Goal: Navigation & Orientation: Find specific page/section

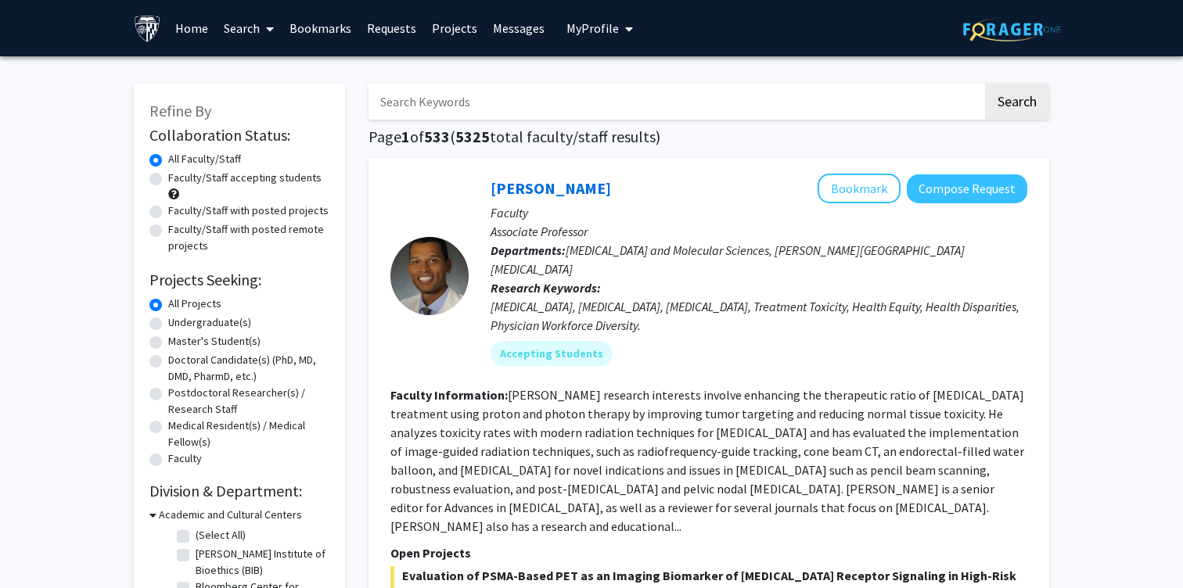
click at [320, 26] on link "Bookmarks" at bounding box center [320, 28] width 77 height 55
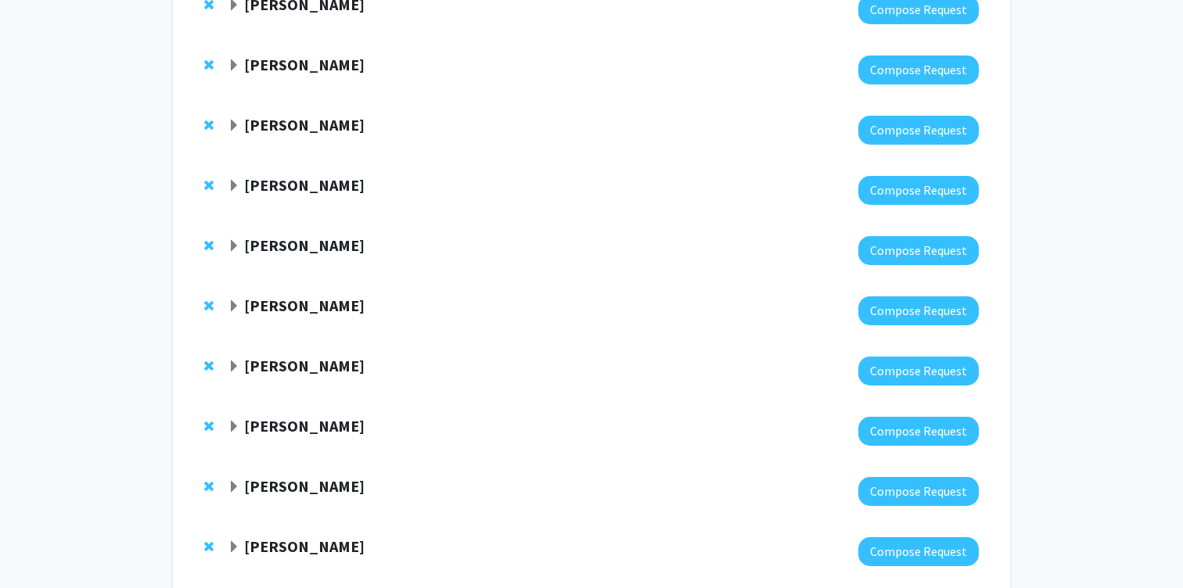
scroll to position [1249, 0]
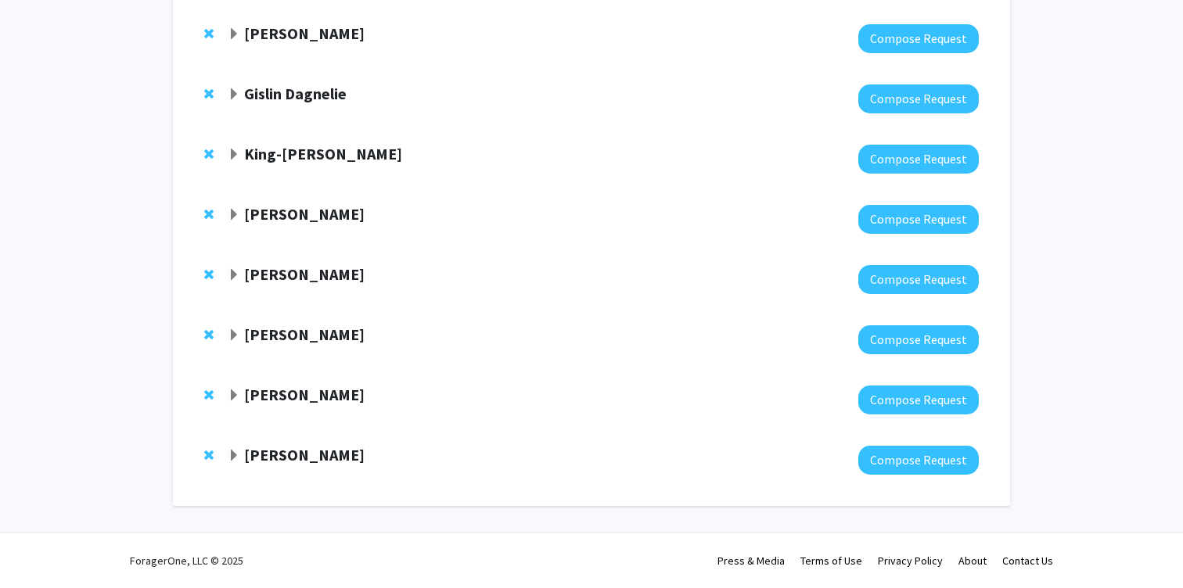
click at [228, 274] on span "Expand Jake Diamond Bookmark" at bounding box center [234, 275] width 13 height 13
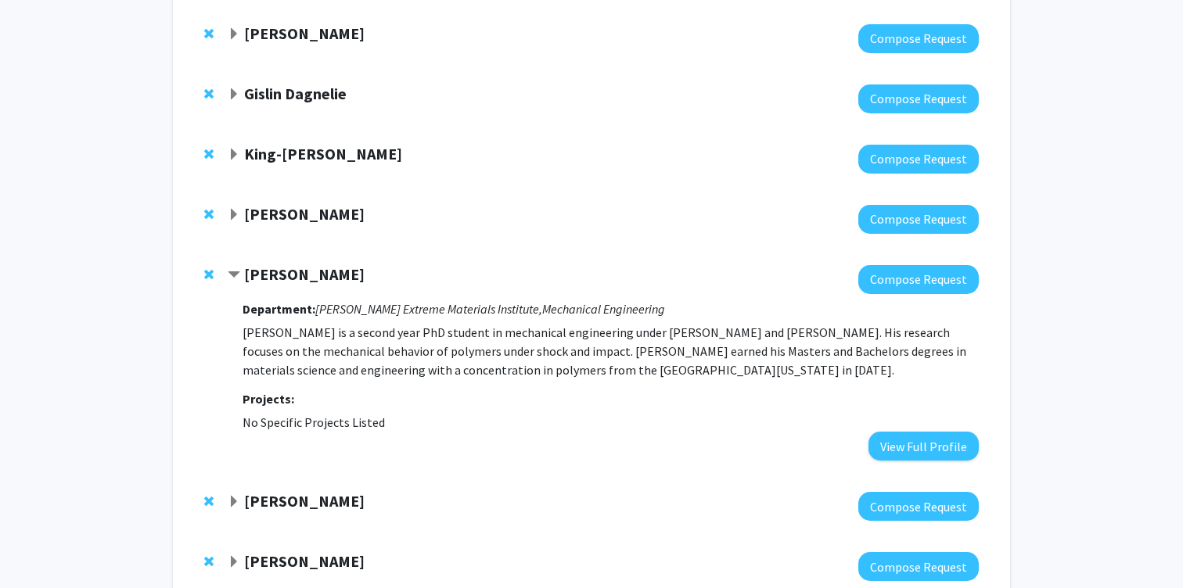
click at [252, 272] on strong "[PERSON_NAME]" at bounding box center [304, 275] width 121 height 20
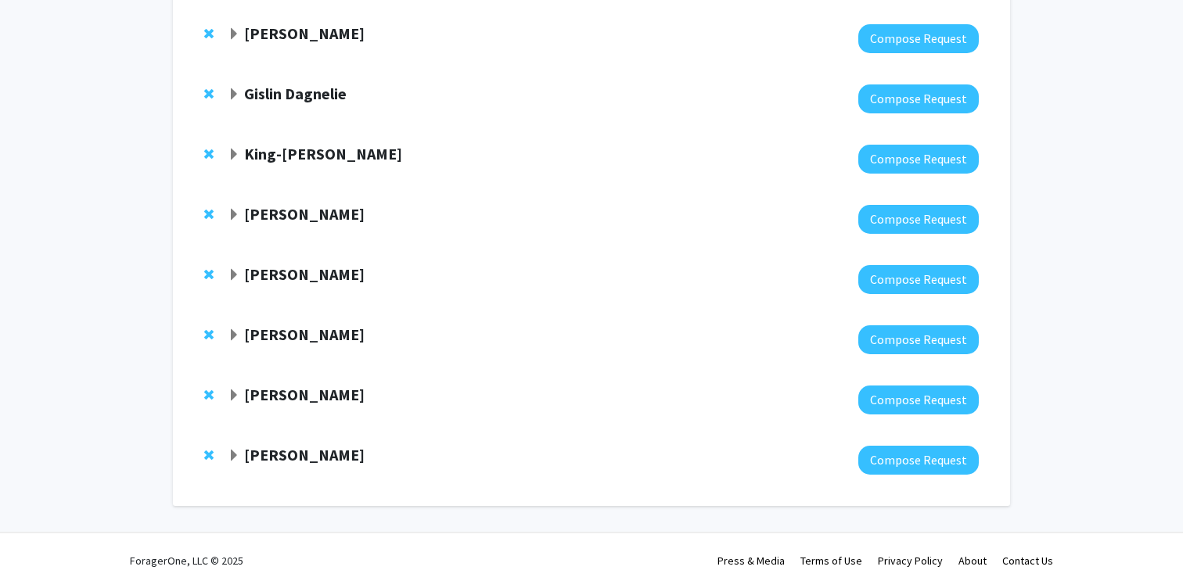
click at [273, 217] on strong "[PERSON_NAME]" at bounding box center [304, 214] width 121 height 20
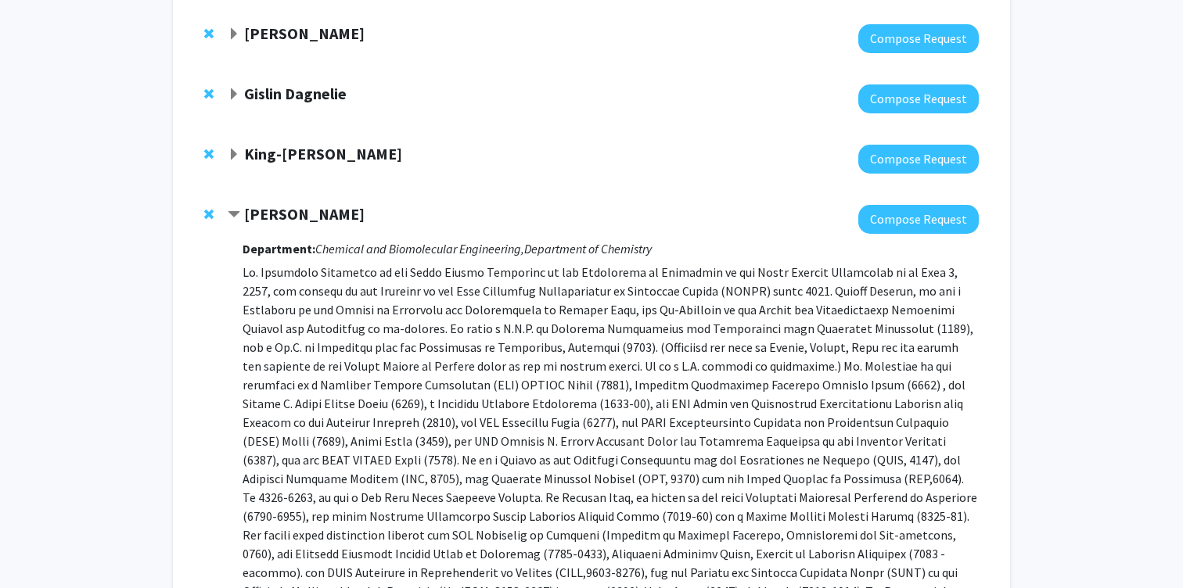
click at [273, 217] on strong "[PERSON_NAME]" at bounding box center [304, 214] width 121 height 20
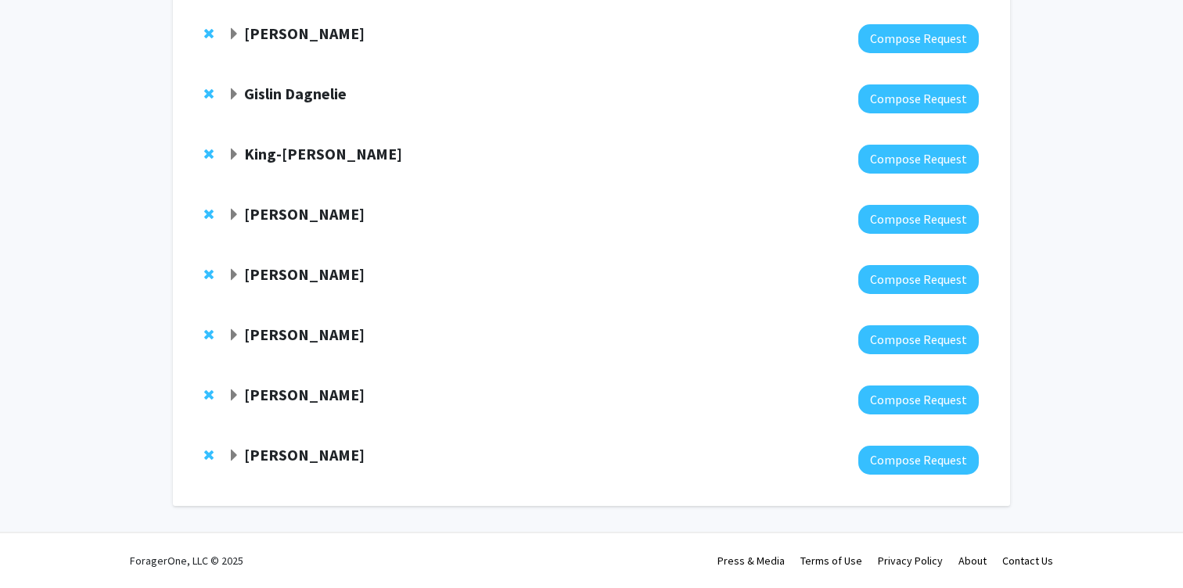
click at [272, 164] on div at bounding box center [603, 159] width 751 height 29
click at [225, 156] on div "King-[PERSON_NAME] Compose Request" at bounding box center [592, 159] width 806 height 60
click at [244, 156] on strong "King-[PERSON_NAME]" at bounding box center [323, 154] width 158 height 20
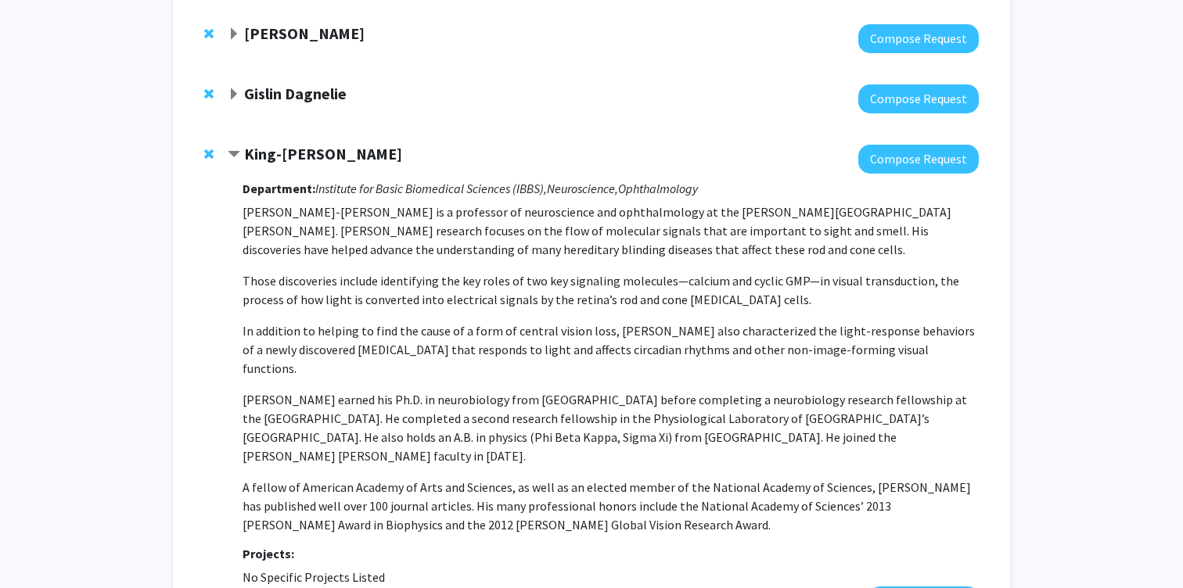
click at [239, 155] on span "Contract King-Wai Yau Bookmark" at bounding box center [234, 155] width 13 height 13
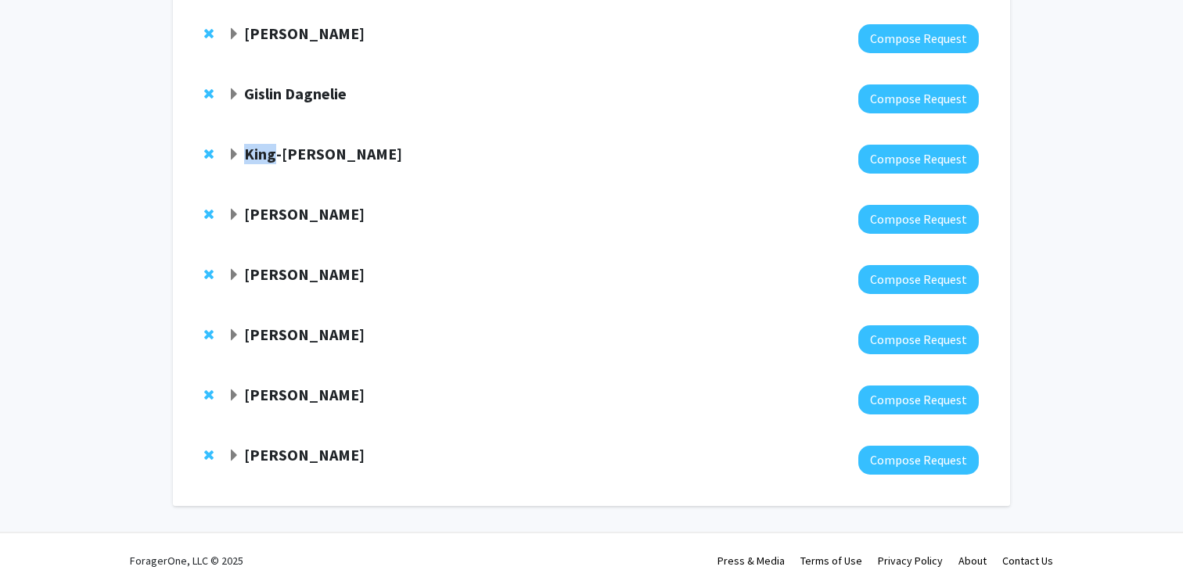
click at [239, 155] on span "Expand King-Wai Yau Bookmark" at bounding box center [234, 155] width 13 height 13
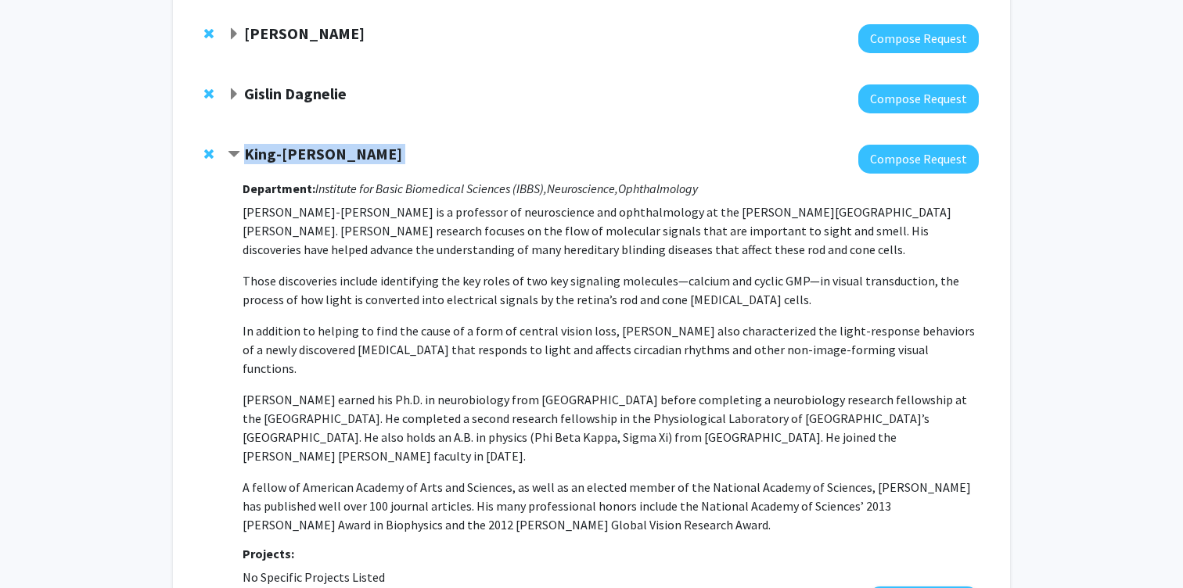
click at [239, 155] on span "Contract King-Wai Yau Bookmark" at bounding box center [234, 155] width 13 height 13
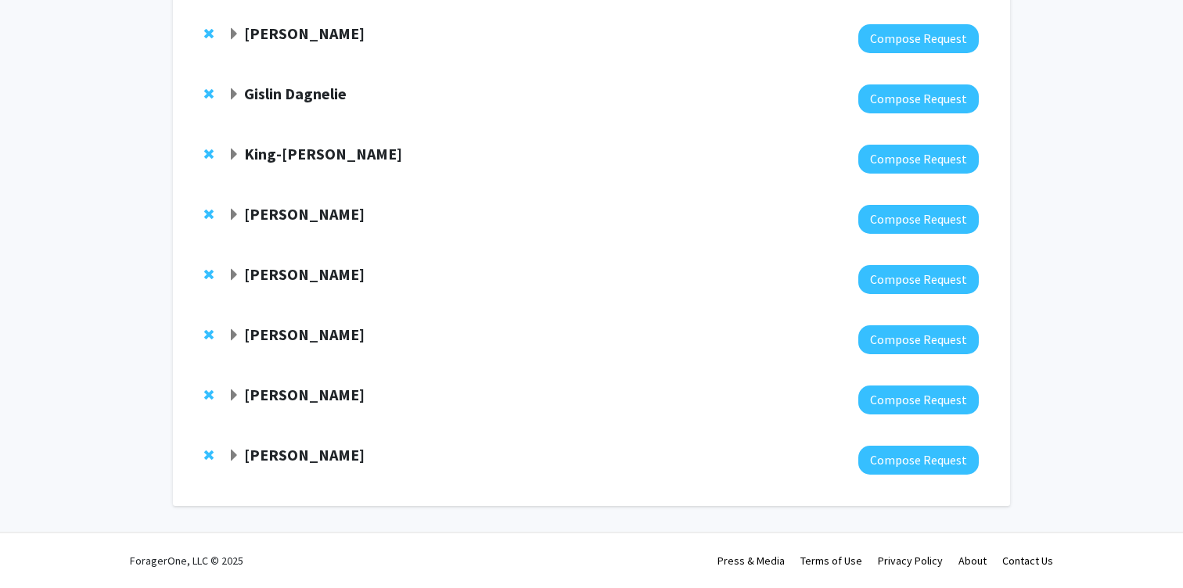
click at [291, 87] on strong "Gislin Dagnelie" at bounding box center [295, 94] width 103 height 20
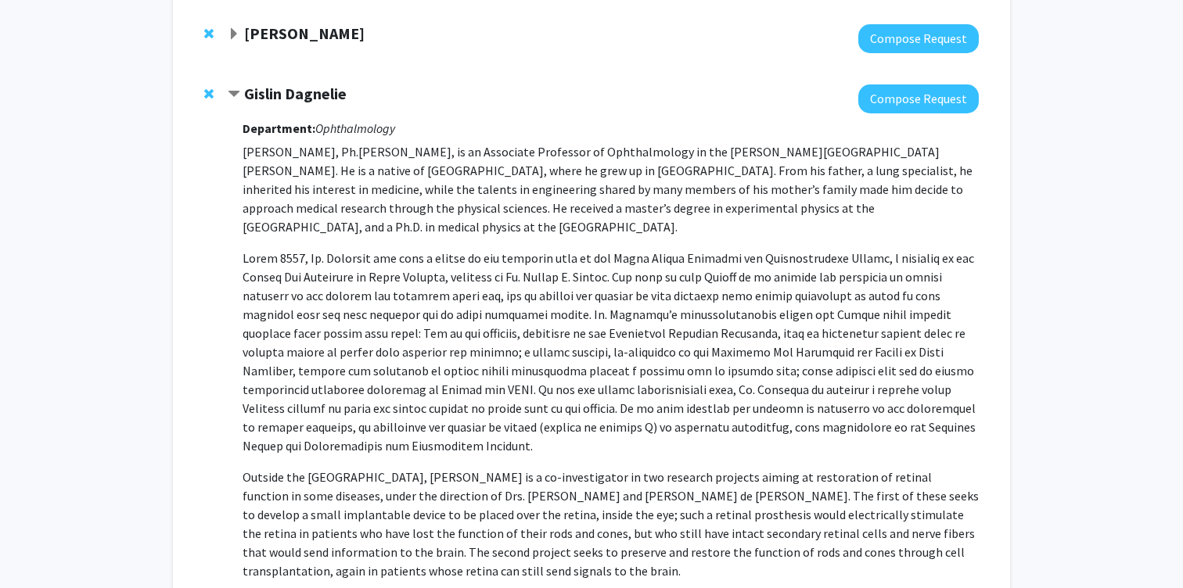
click at [291, 87] on strong "Gislin Dagnelie" at bounding box center [295, 94] width 103 height 20
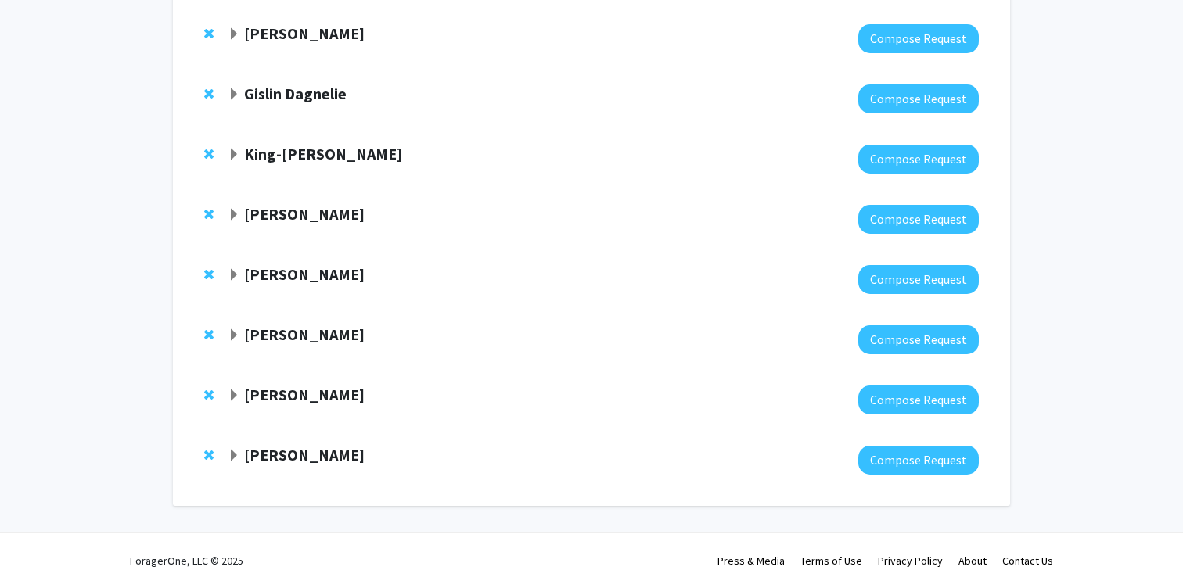
click at [263, 33] on strong "[PERSON_NAME]" at bounding box center [304, 33] width 121 height 20
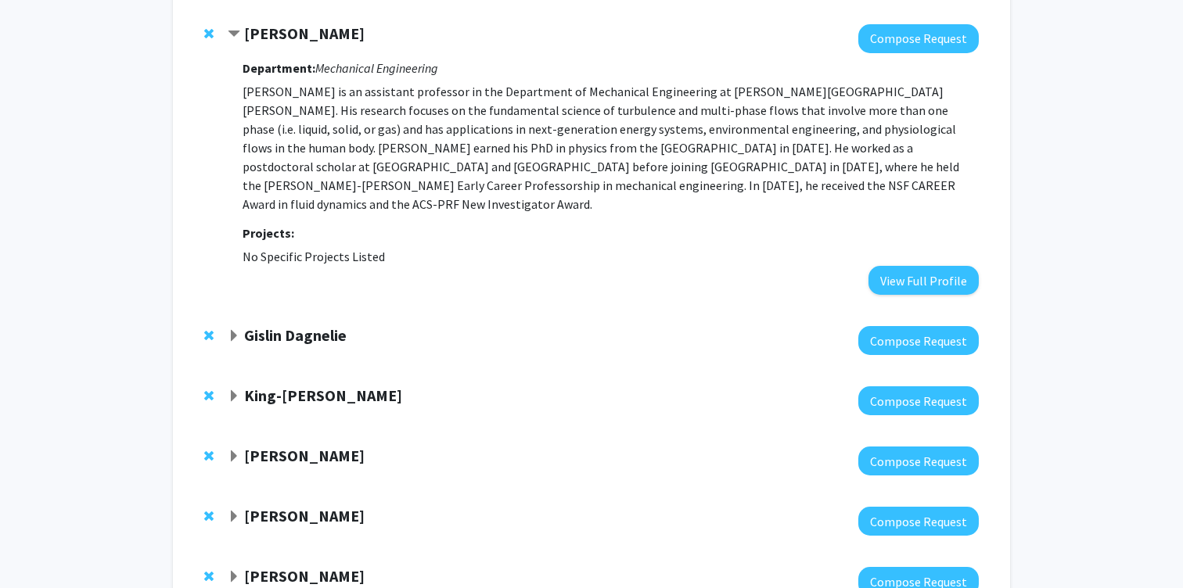
click at [263, 33] on strong "[PERSON_NAME]" at bounding box center [304, 33] width 121 height 20
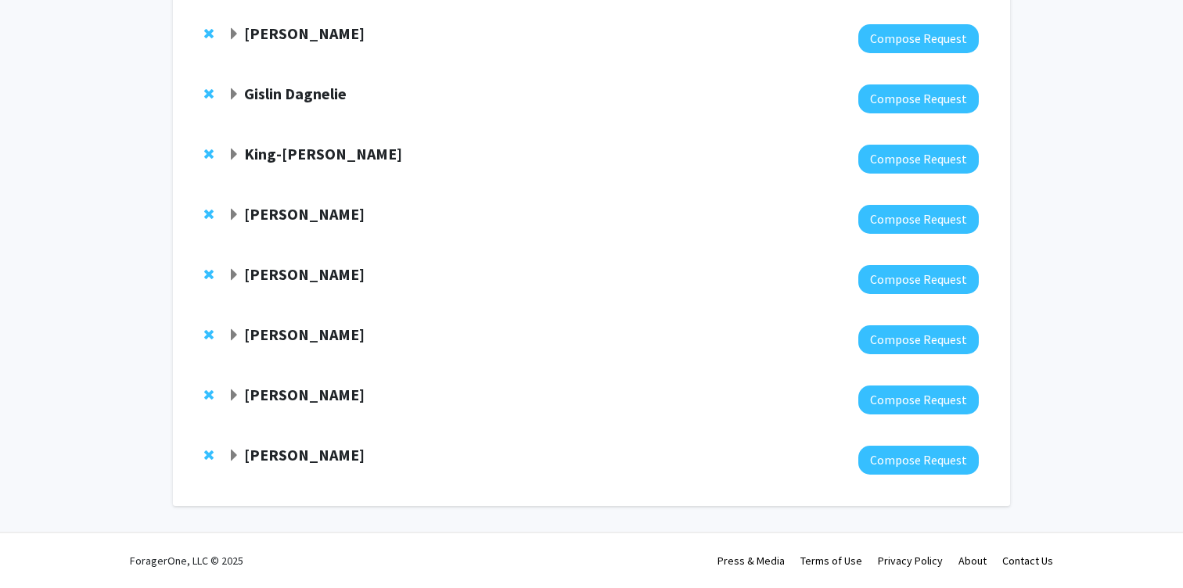
click at [263, 33] on strong "[PERSON_NAME]" at bounding box center [304, 33] width 121 height 20
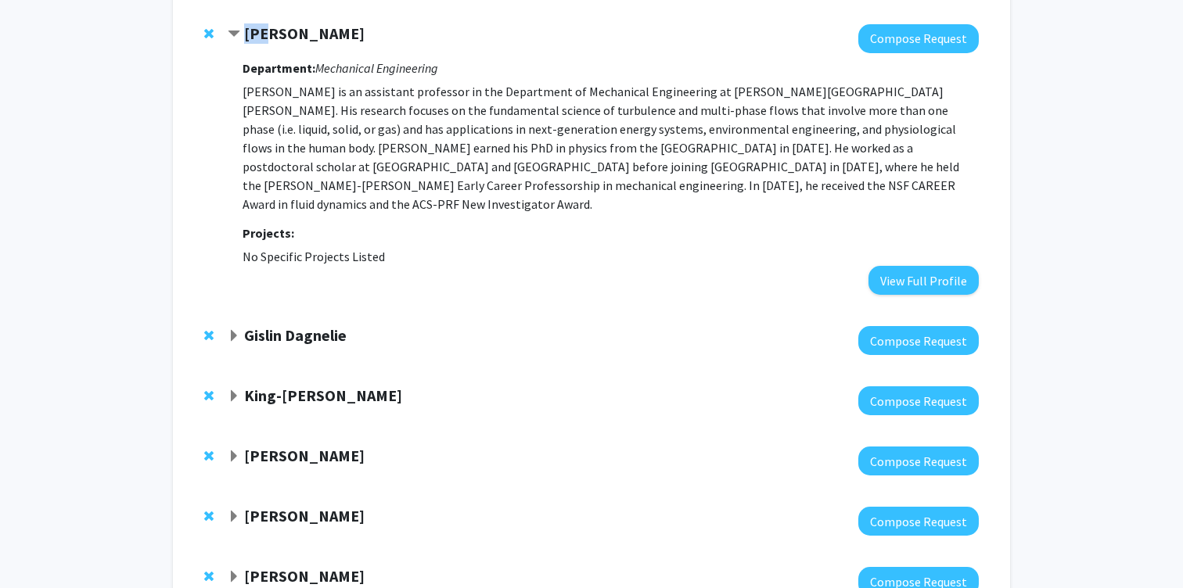
click at [263, 33] on strong "[PERSON_NAME]" at bounding box center [304, 33] width 121 height 20
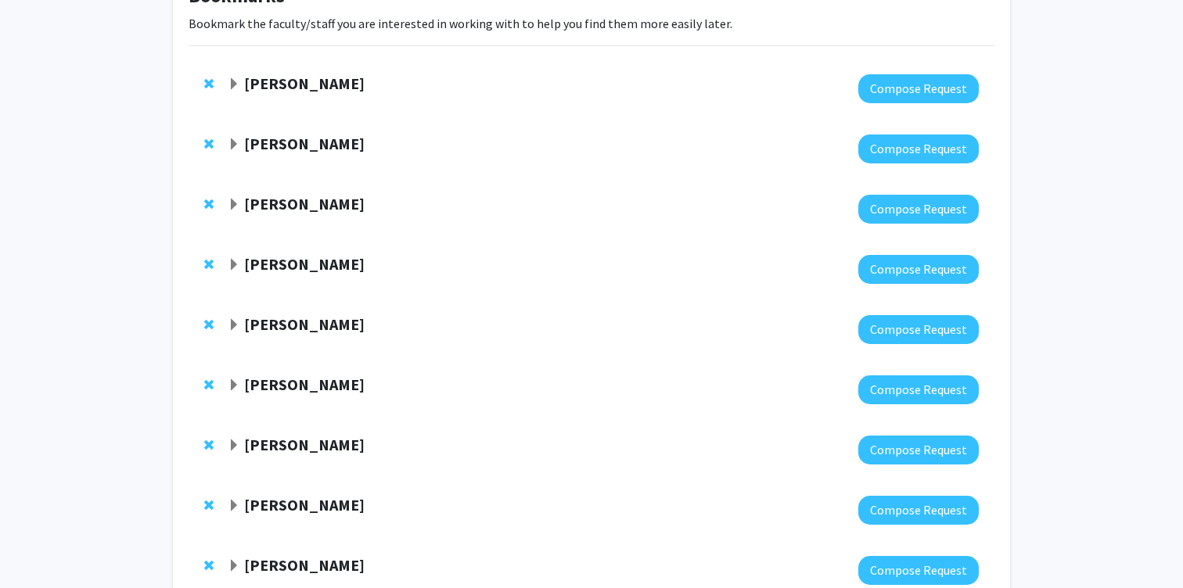
scroll to position [34, 0]
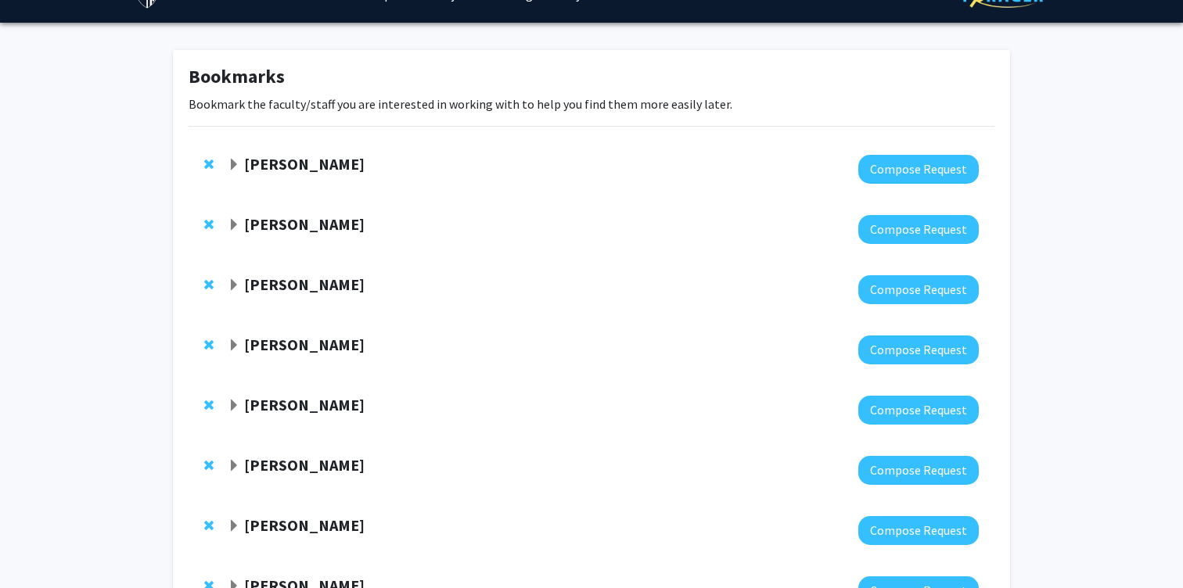
click at [283, 147] on div "[PERSON_NAME] Compose Request" at bounding box center [592, 169] width 806 height 60
click at [283, 157] on strong "[PERSON_NAME]" at bounding box center [304, 164] width 121 height 20
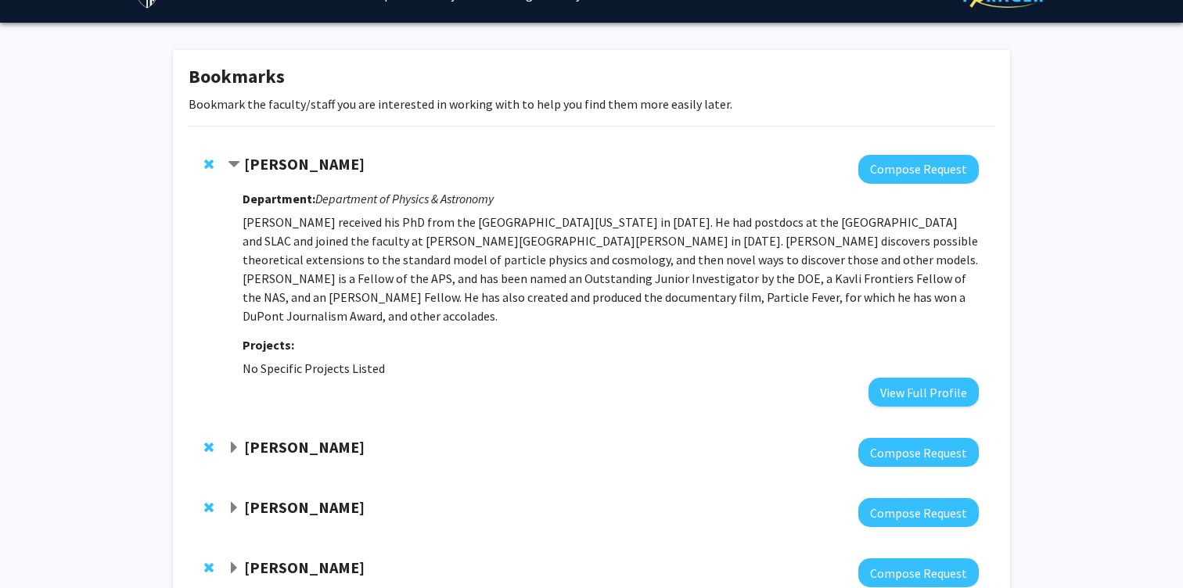
click at [283, 157] on strong "[PERSON_NAME]" at bounding box center [304, 164] width 121 height 20
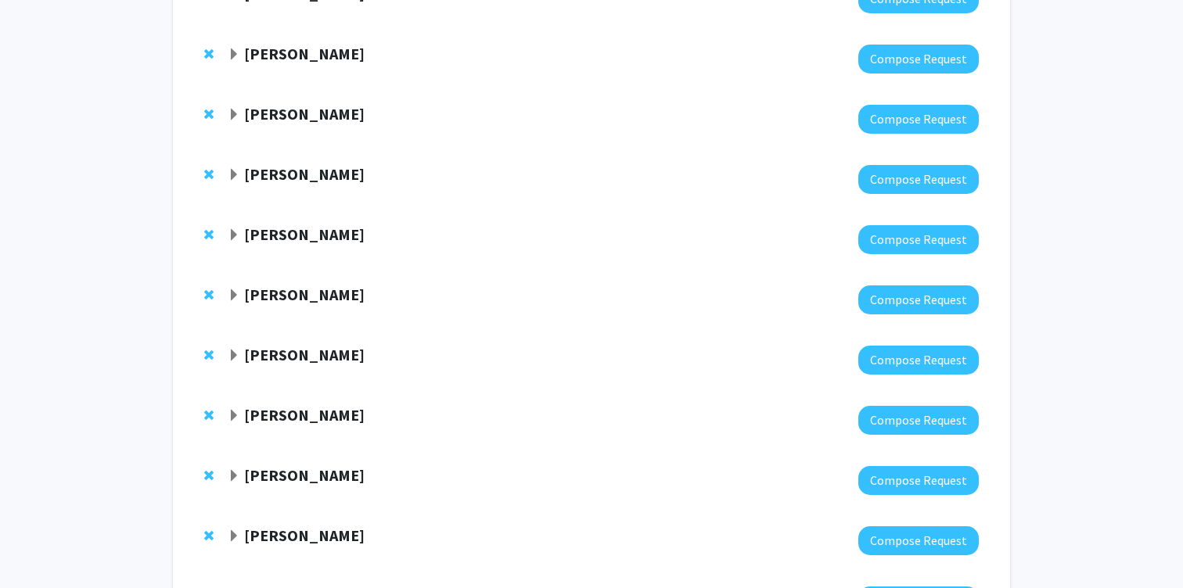
scroll to position [482, 0]
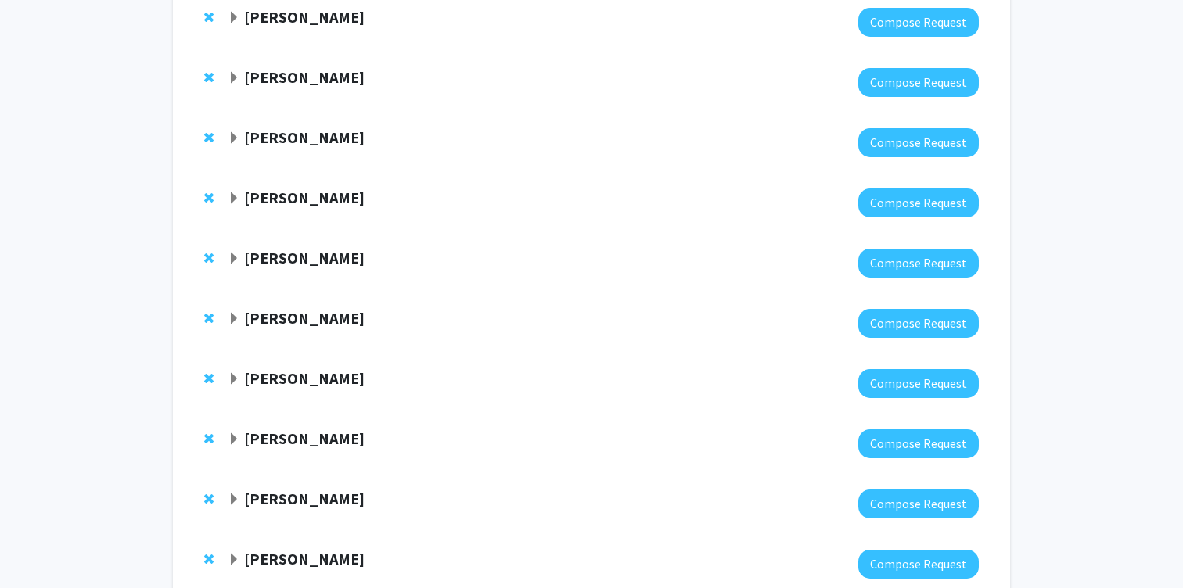
click at [321, 314] on strong "[PERSON_NAME]" at bounding box center [304, 318] width 121 height 20
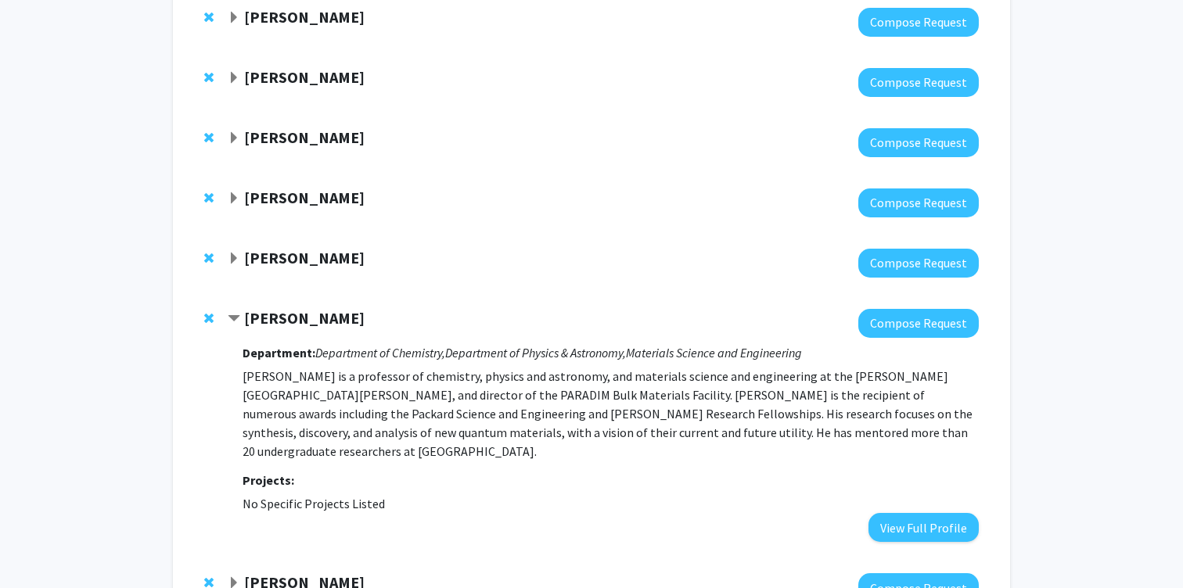
click at [257, 326] on strong "[PERSON_NAME]" at bounding box center [304, 318] width 121 height 20
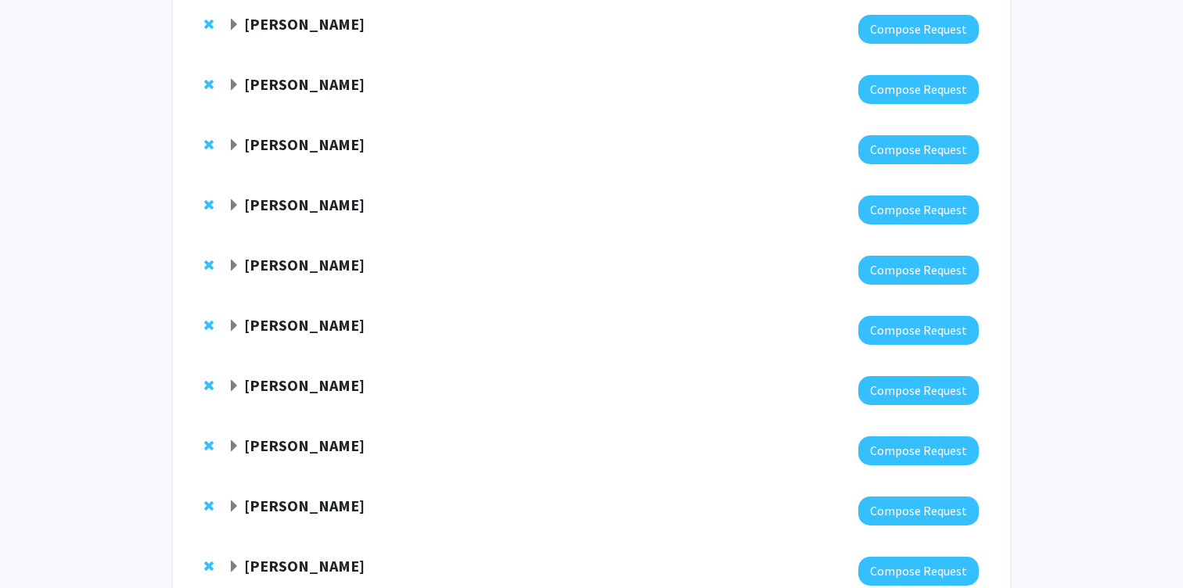
scroll to position [0, 0]
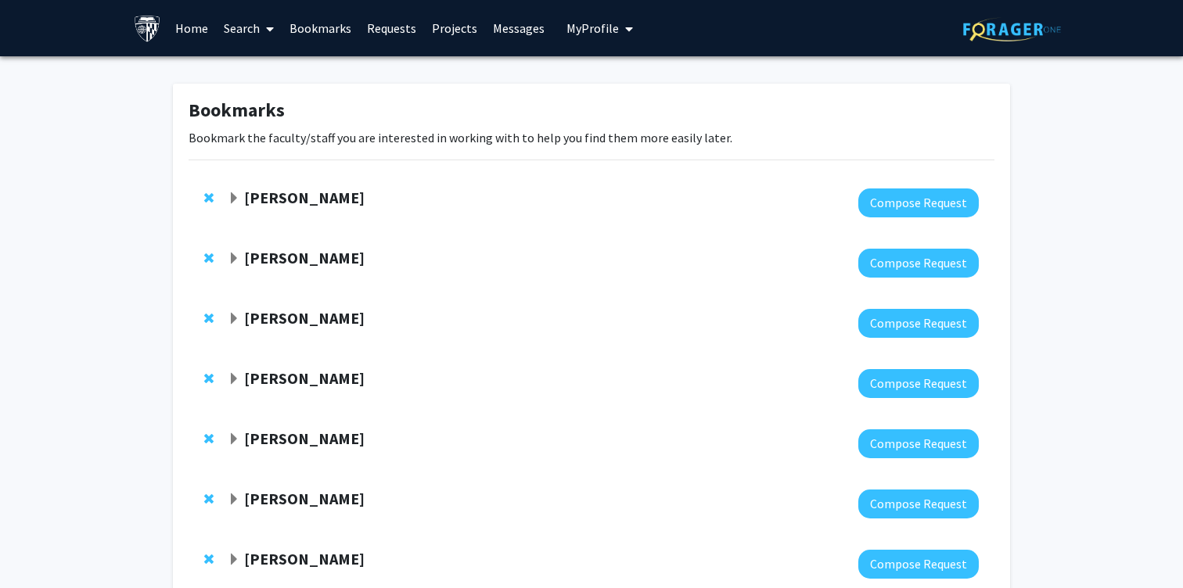
click at [319, 196] on strong "[PERSON_NAME]" at bounding box center [304, 198] width 121 height 20
